Goal: Find specific page/section

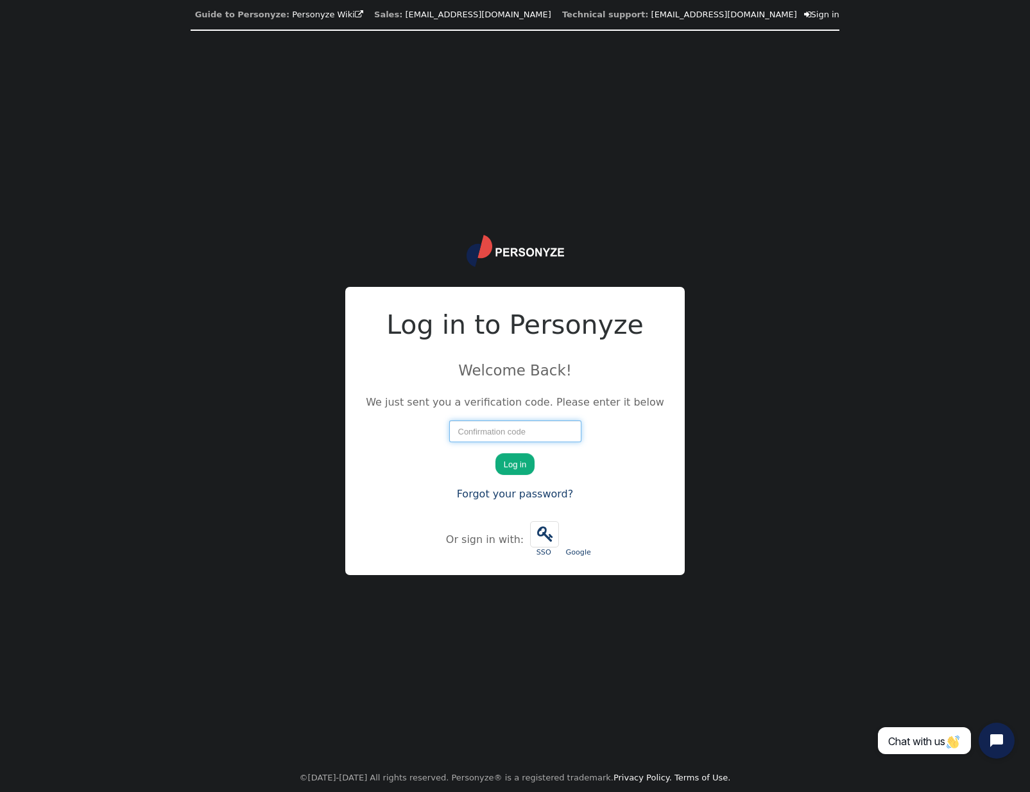
click at [495, 436] on input "number" at bounding box center [515, 431] width 132 height 22
paste input "82417"
type input "82417"
click at [511, 460] on button "Log in" at bounding box center [514, 464] width 39 height 22
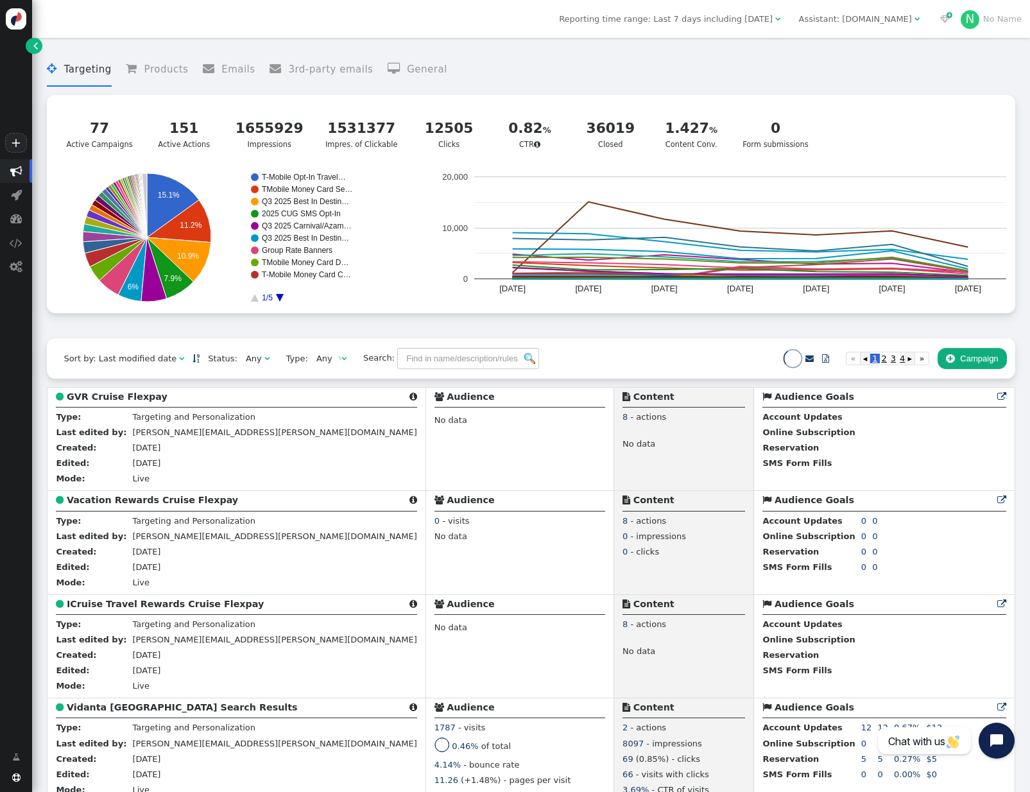
click at [918, 17] on span "" at bounding box center [916, 19] width 5 height 8
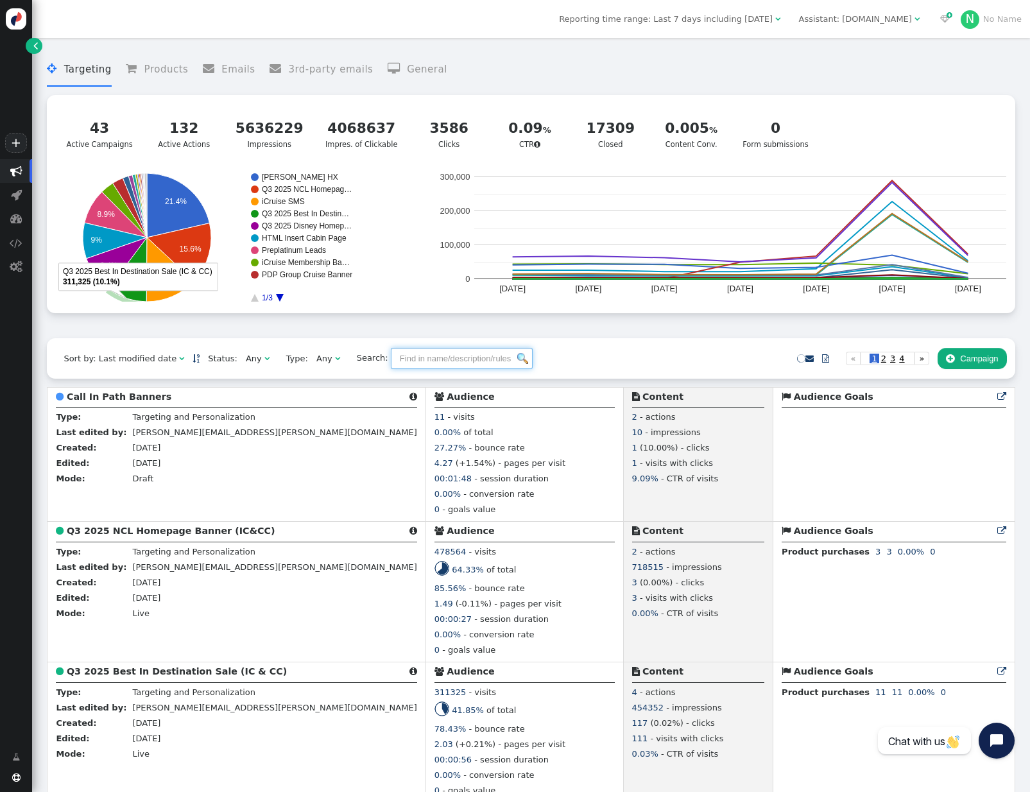
click at [418, 361] on input "text" at bounding box center [462, 359] width 142 height 22
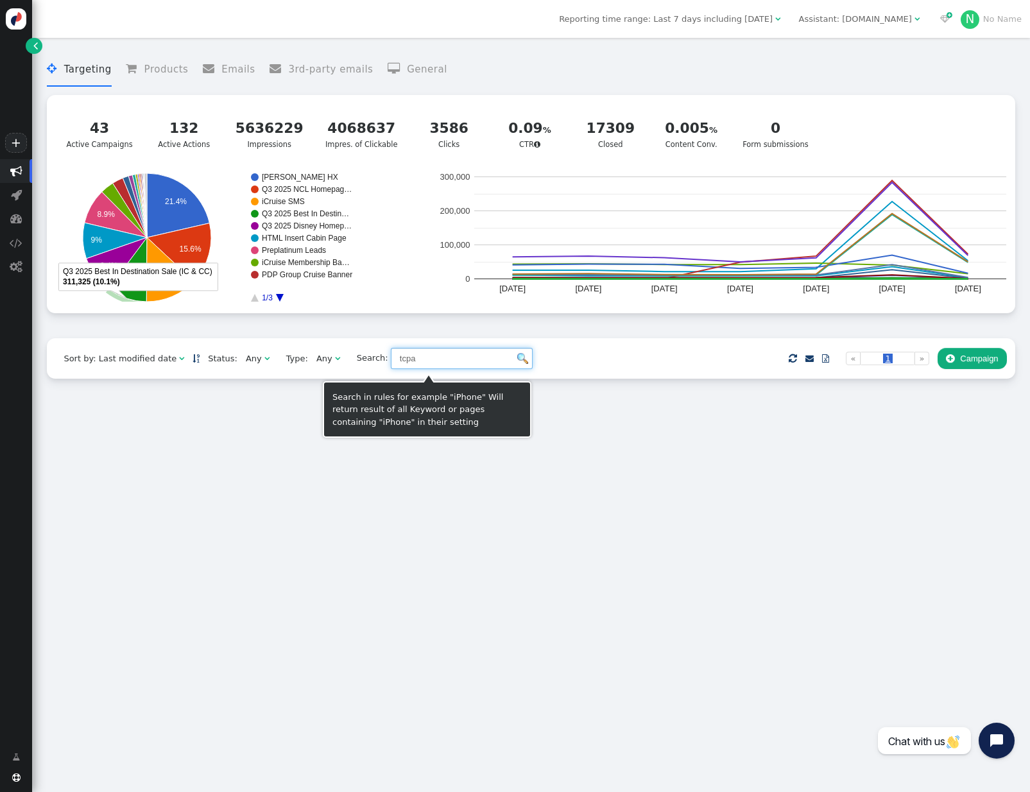
click at [452, 365] on input "tcpa" at bounding box center [462, 359] width 142 height 22
type input "t"
click at [422, 365] on input "opt in" at bounding box center [462, 359] width 142 height 22
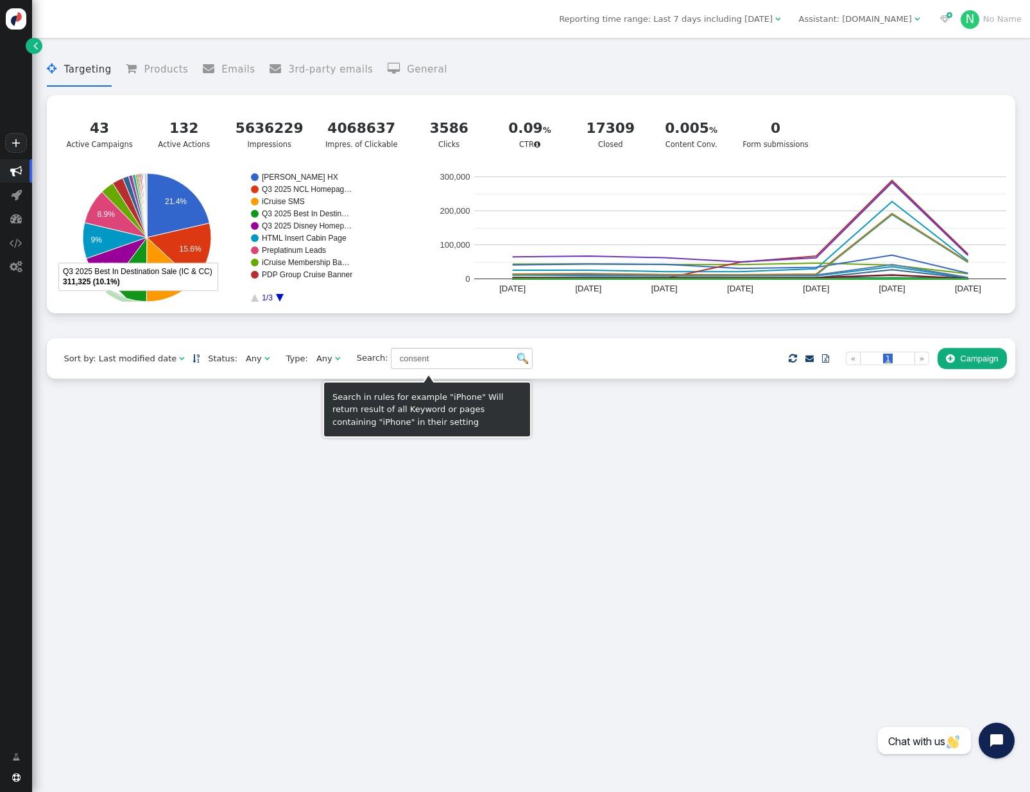
click at [517, 363] on img at bounding box center [522, 358] width 11 height 11
click at [420, 361] on input "consent" at bounding box center [462, 359] width 142 height 22
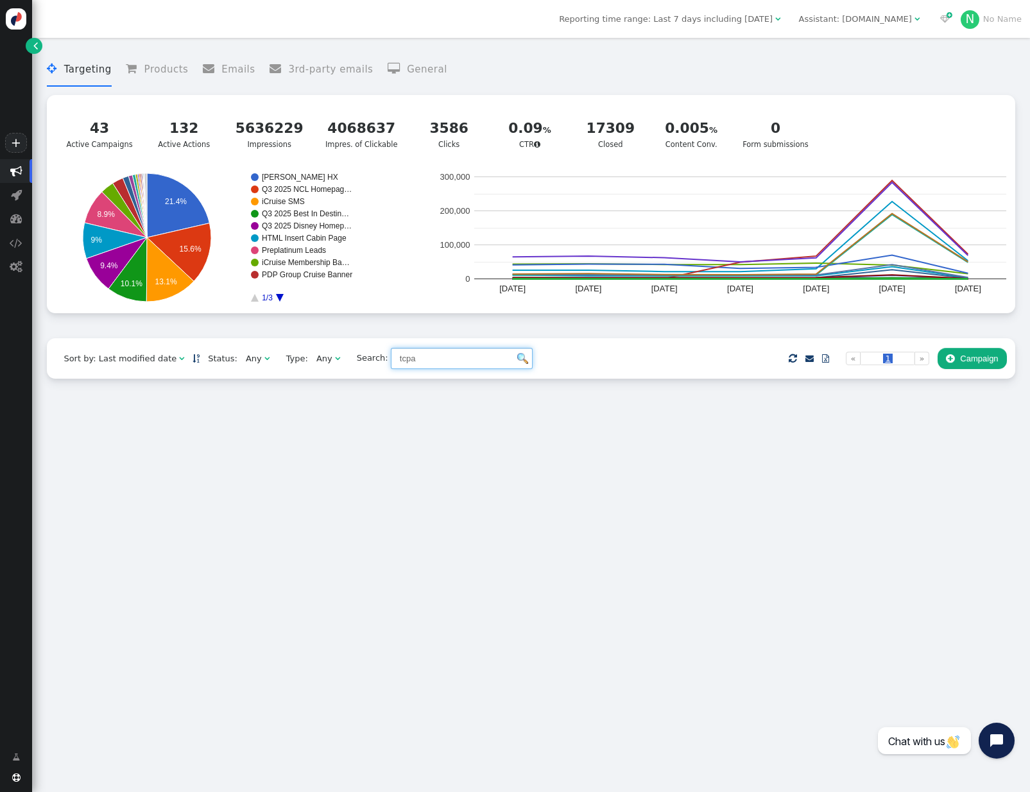
click at [248, 363] on div "Any" at bounding box center [254, 358] width 16 height 13
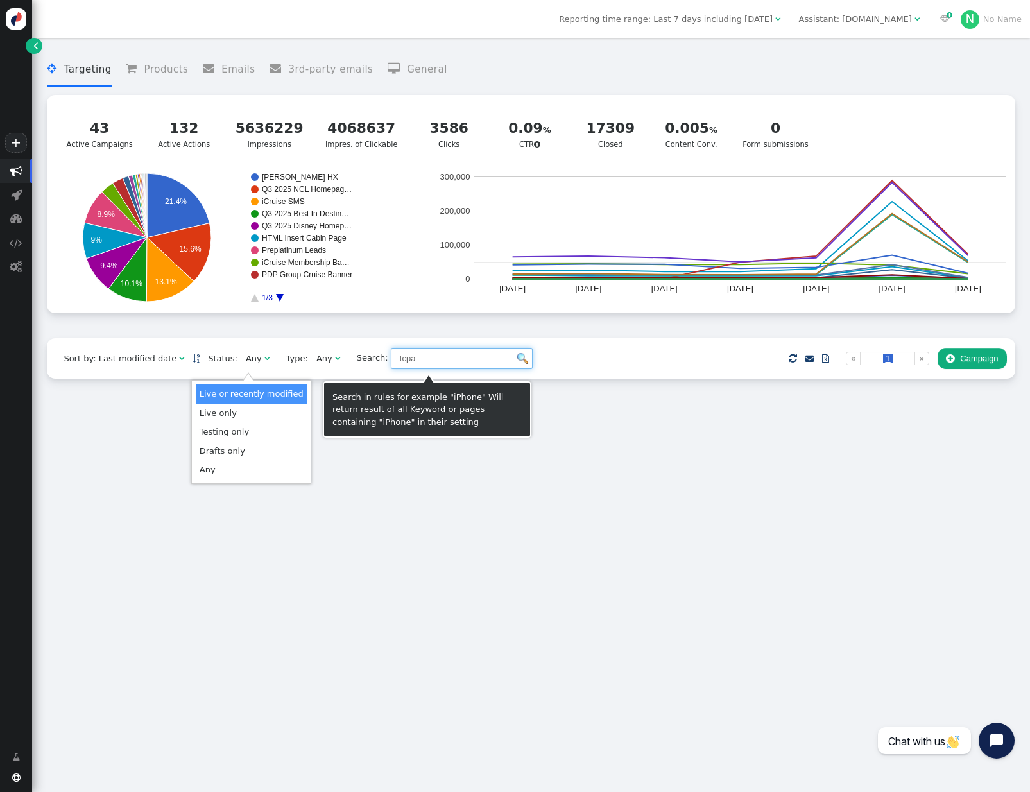
click at [406, 367] on input "tcpa" at bounding box center [462, 359] width 142 height 22
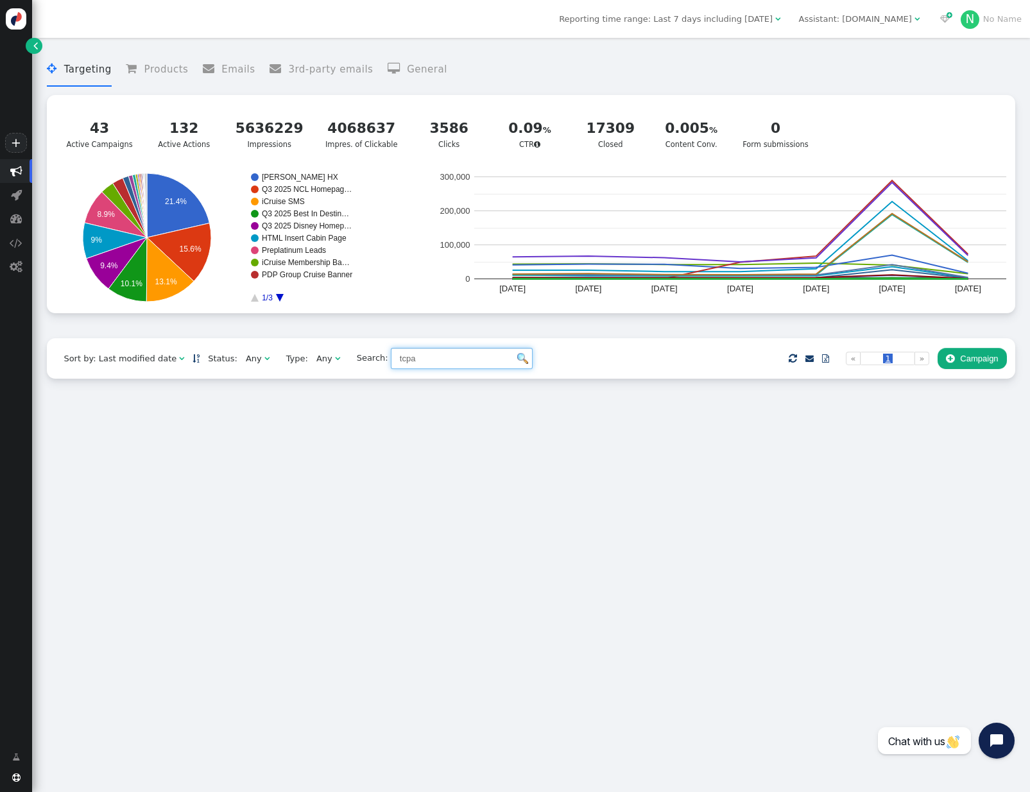
click at [411, 363] on input "tcpa" at bounding box center [462, 359] width 142 height 22
click at [422, 368] on input "opt" at bounding box center [462, 359] width 142 height 22
click at [170, 359] on div "Sort by: Last modified date" at bounding box center [122, 358] width 116 height 13
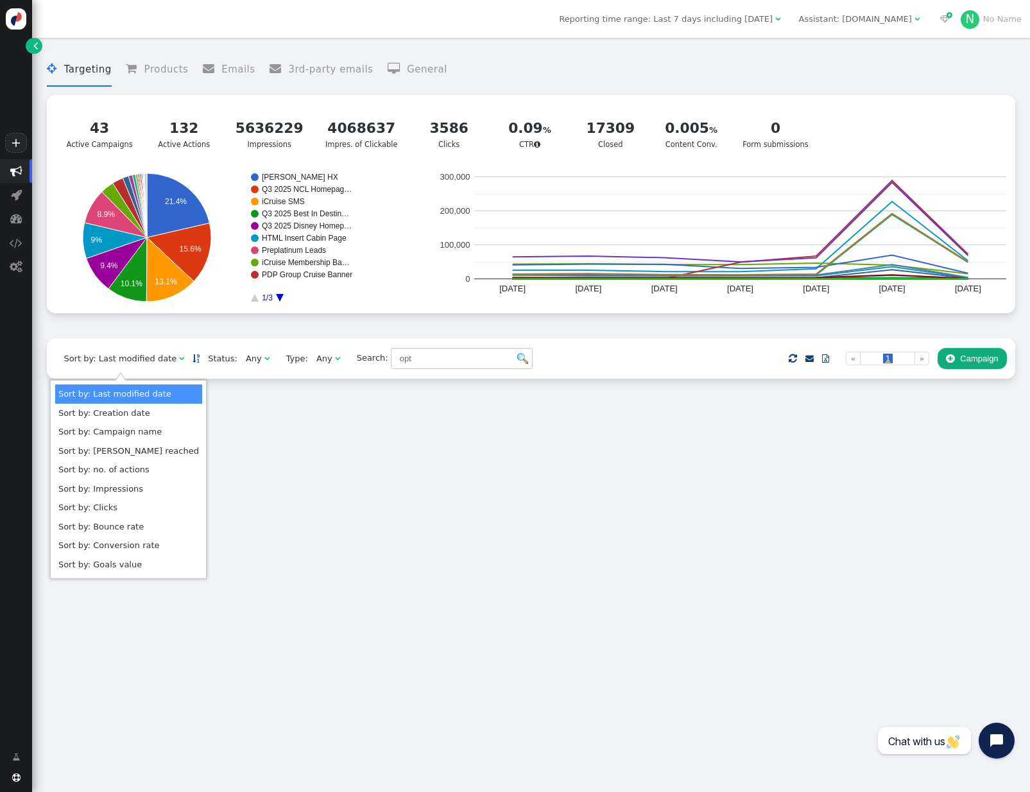
click at [170, 359] on div "Sort by: Last modified date" at bounding box center [122, 358] width 116 height 13
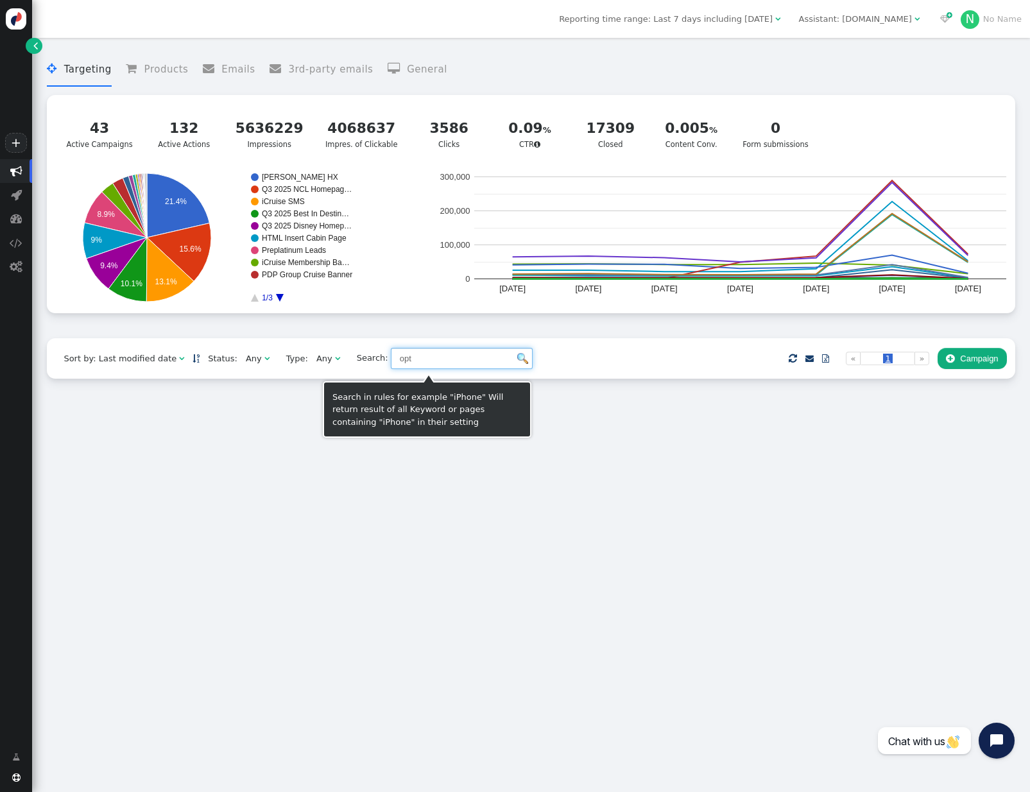
click at [431, 366] on input "opt" at bounding box center [462, 359] width 142 height 22
type input "o"
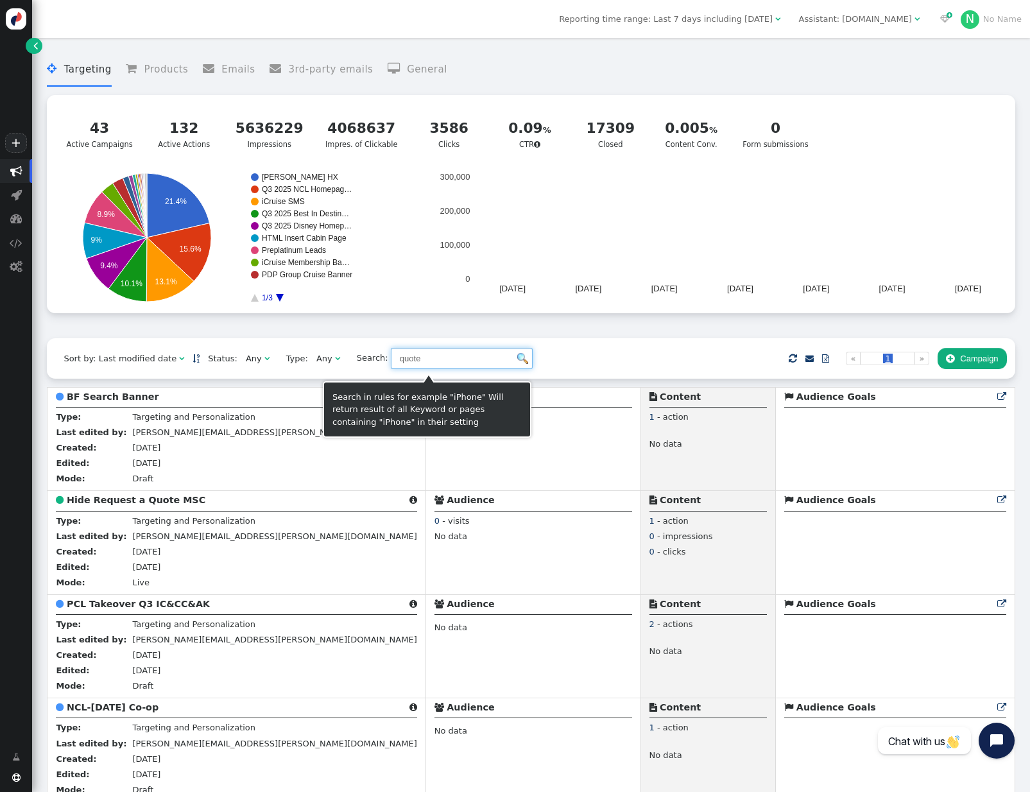
type input "quote"
click at [517, 364] on img at bounding box center [522, 358] width 11 height 11
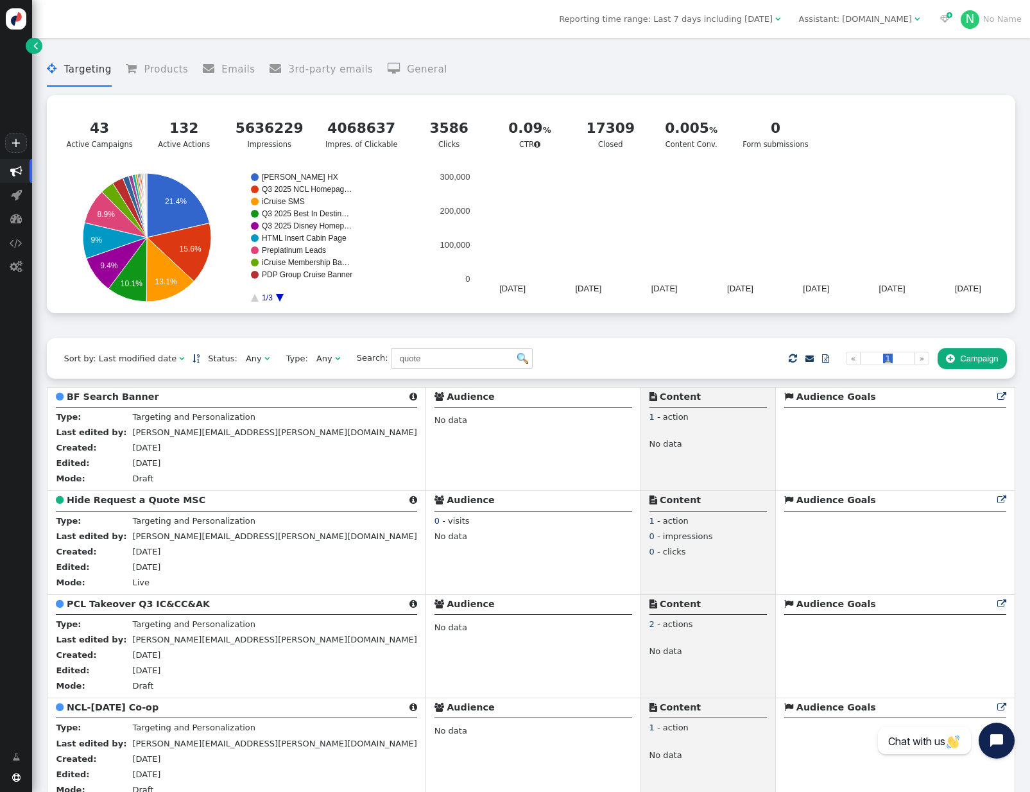
click at [264, 363] on span "" at bounding box center [266, 358] width 5 height 8
